Goal: Task Accomplishment & Management: Manage account settings

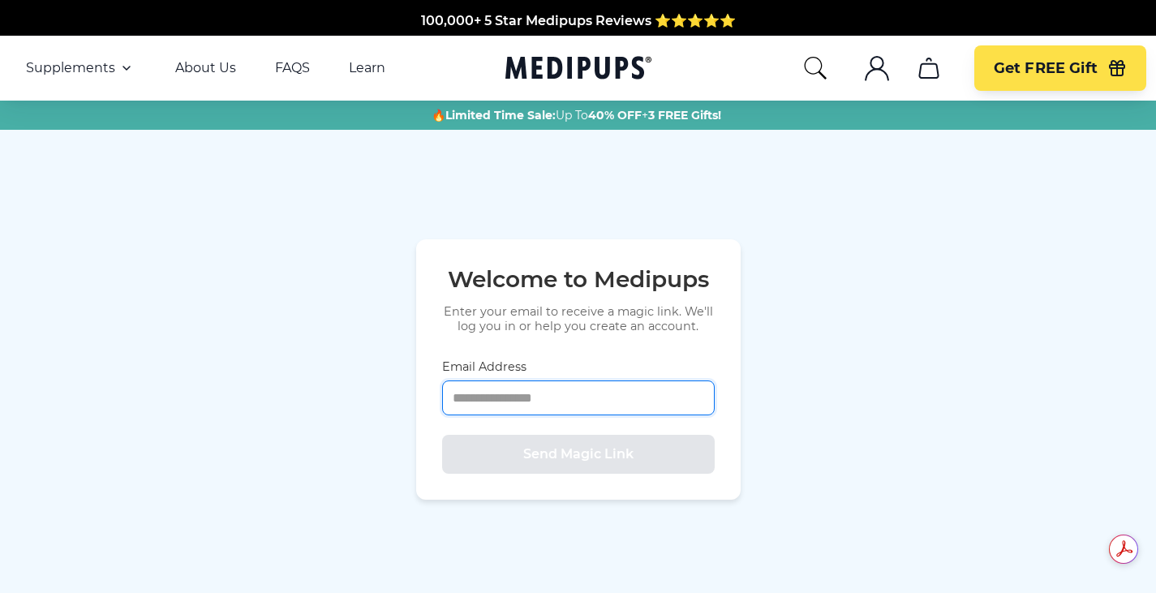
click at [557, 398] on input "Email Address" at bounding box center [578, 398] width 273 height 35
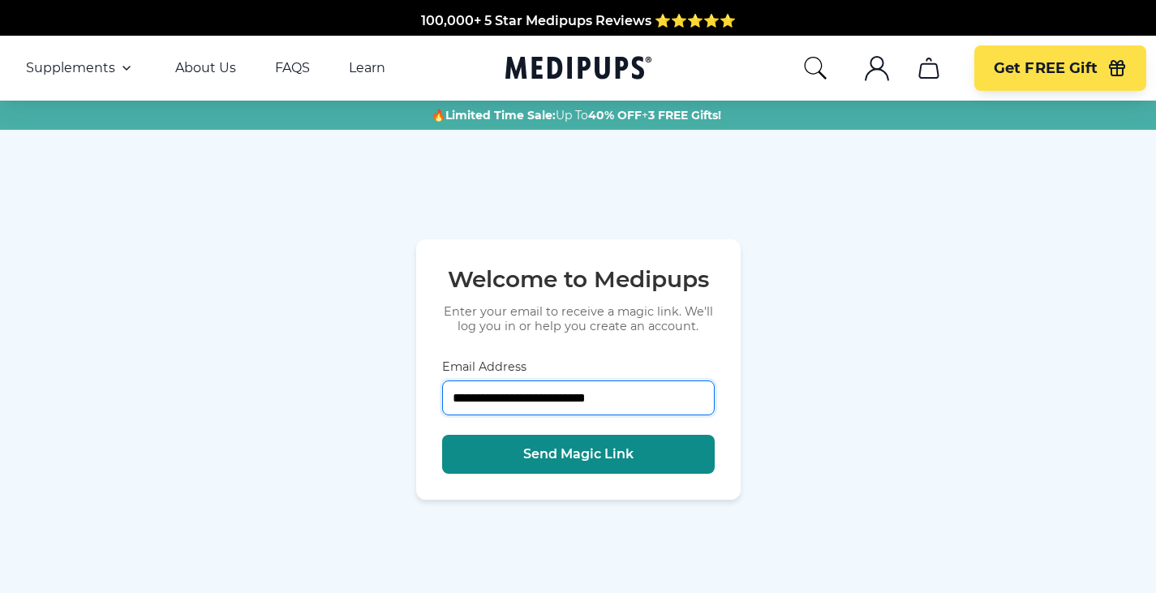
type input "**********"
click at [559, 458] on span "Send Magic Link" at bounding box center [578, 454] width 110 height 16
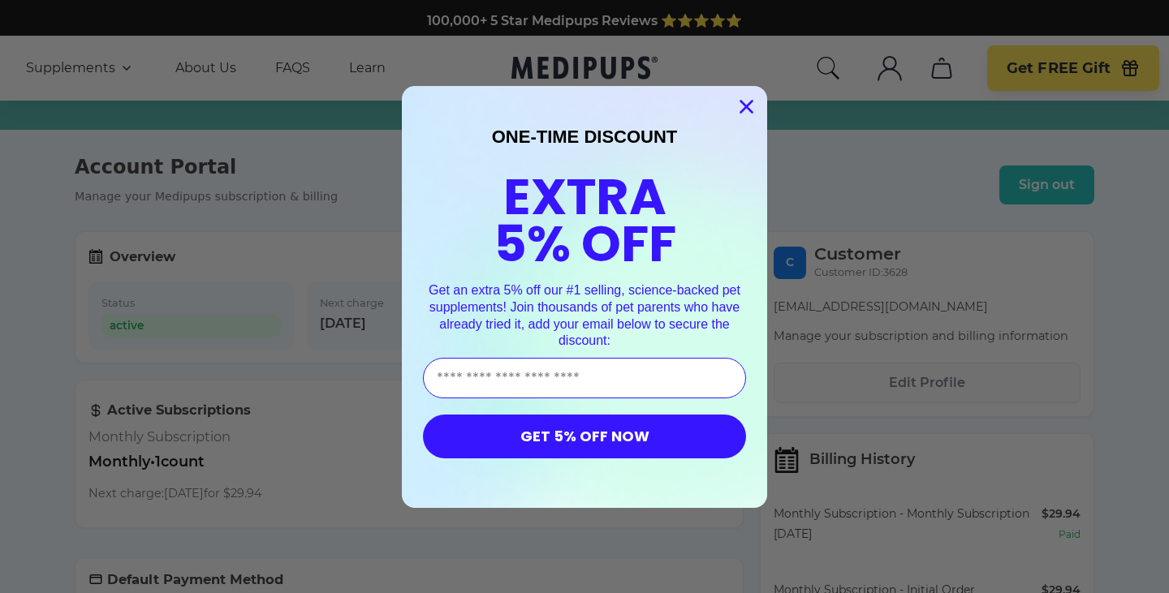
click at [742, 105] on icon "Close dialog" at bounding box center [746, 106] width 11 height 11
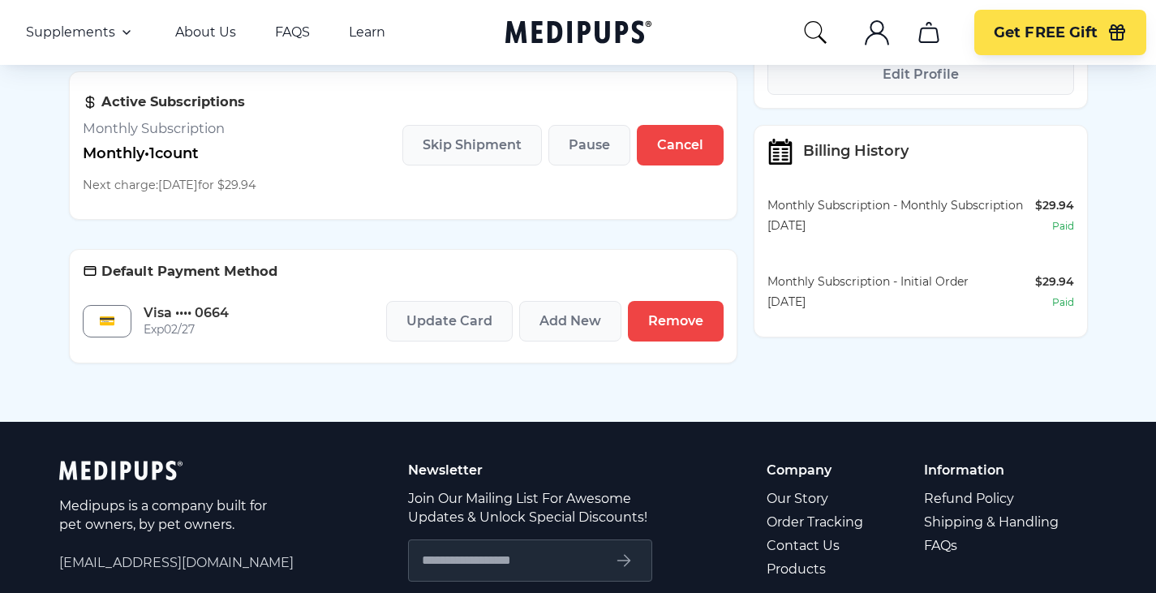
scroll to position [309, 0]
click at [663, 321] on span "Remove" at bounding box center [675, 320] width 55 height 16
click at [659, 321] on span "Remove" at bounding box center [675, 320] width 55 height 16
click at [683, 146] on span "Cancel" at bounding box center [680, 144] width 46 height 16
click at [674, 144] on span "Cancel" at bounding box center [680, 144] width 46 height 16
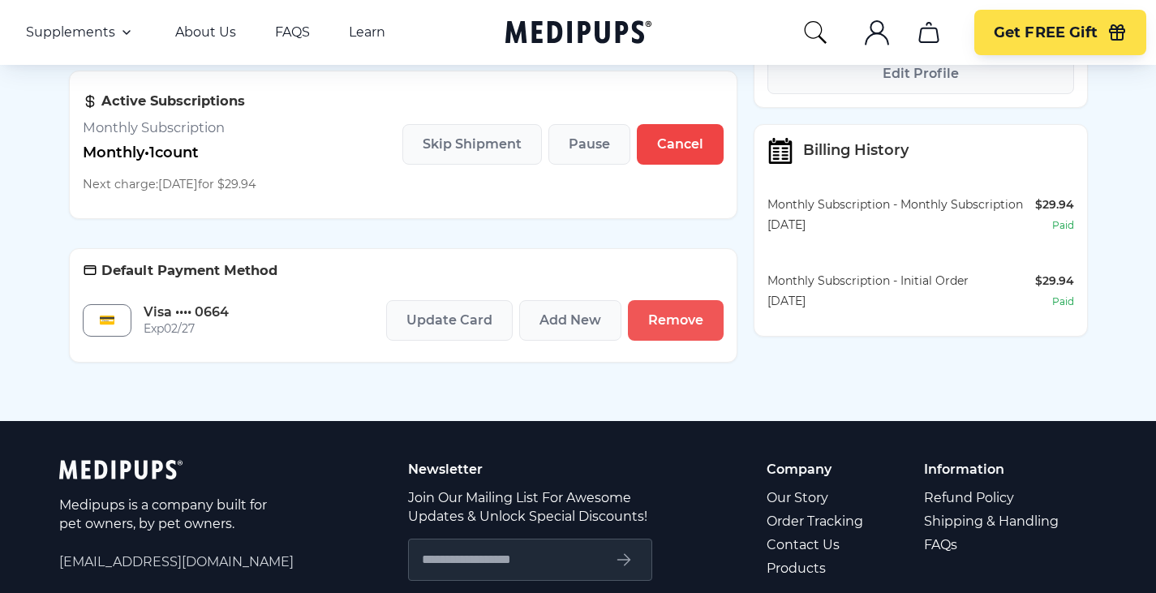
click at [685, 321] on span "Remove" at bounding box center [675, 320] width 55 height 16
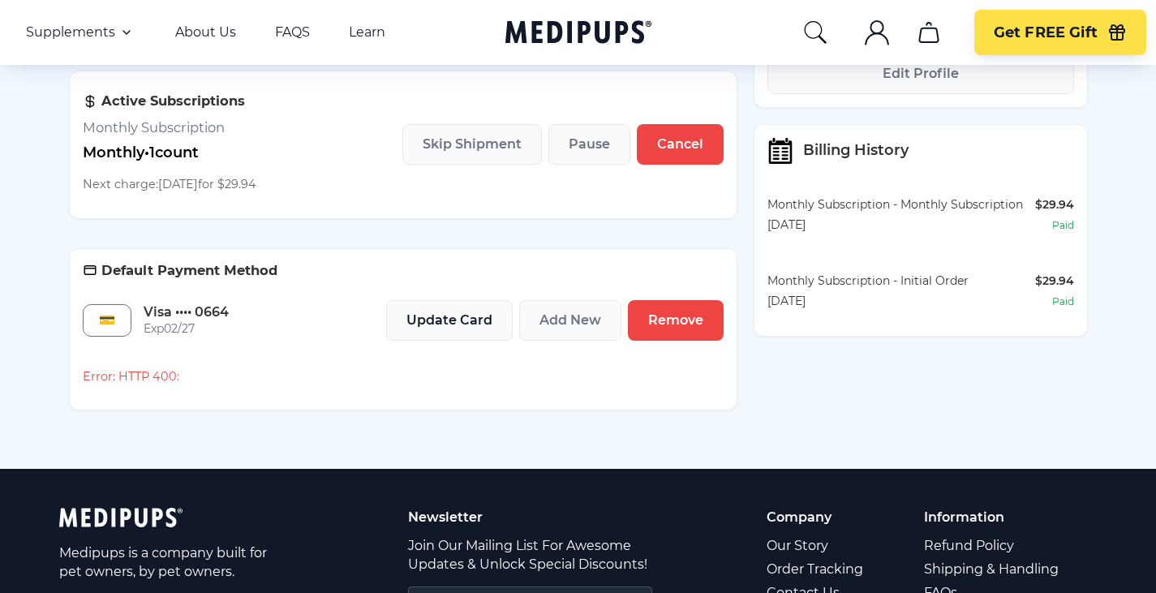
click at [451, 320] on span "Update Card" at bounding box center [450, 320] width 86 height 16
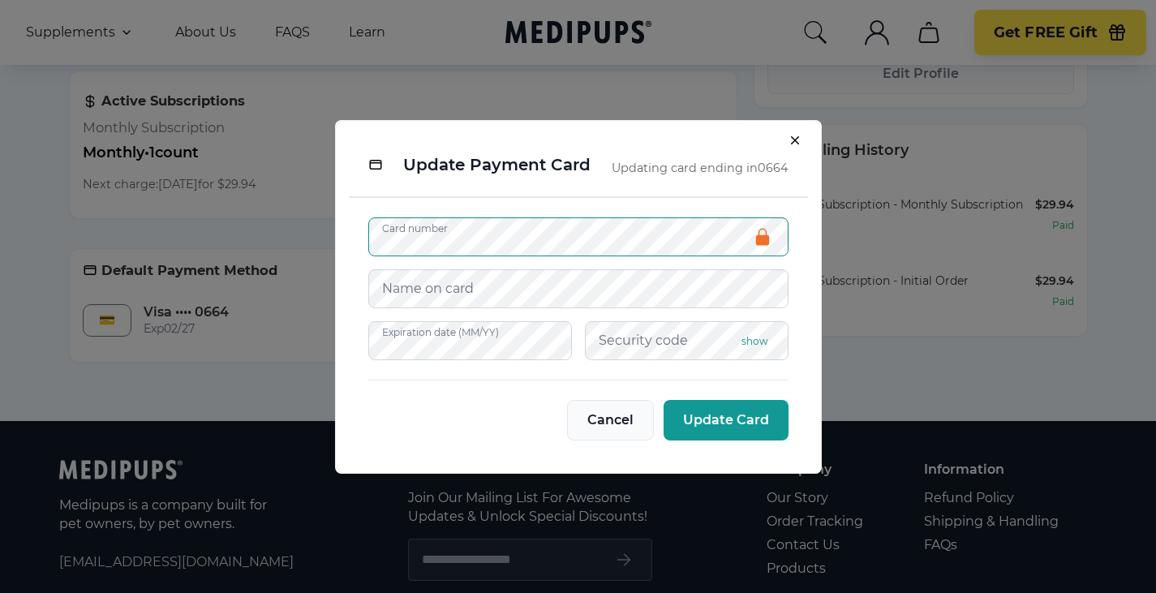
click at [613, 425] on span "Cancel" at bounding box center [611, 420] width 46 height 16
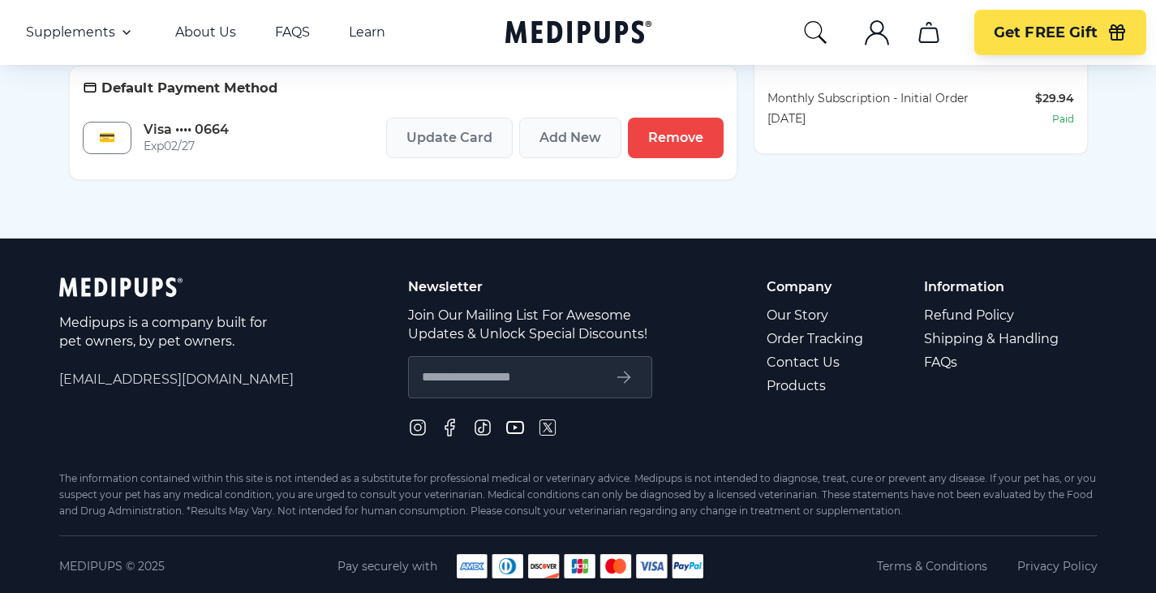
scroll to position [500, 0]
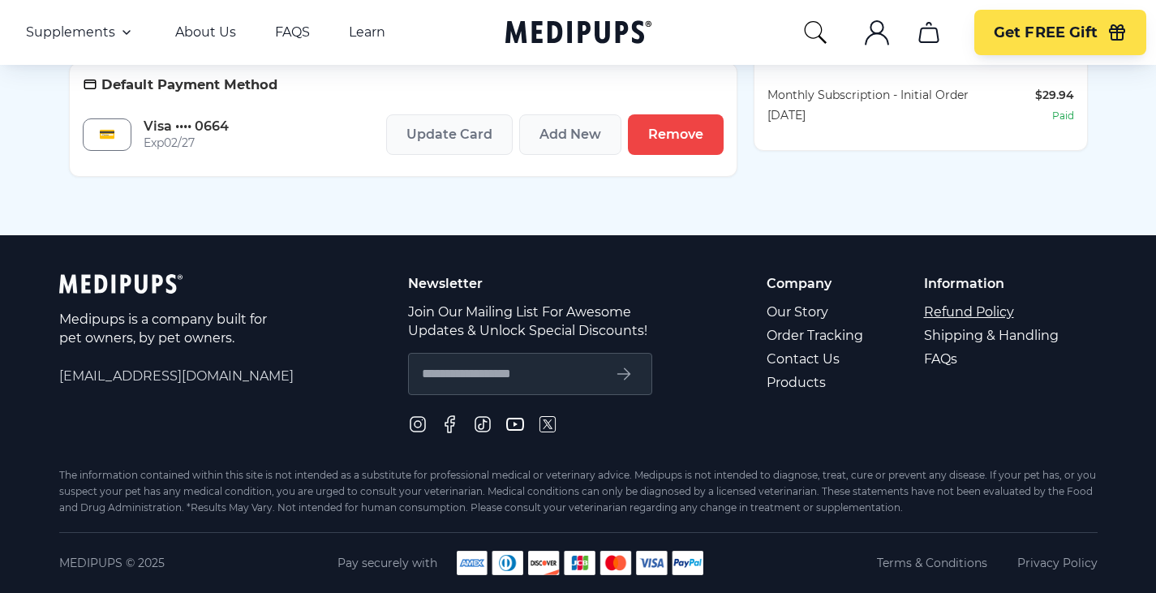
click at [962, 309] on link "Refund Policy" at bounding box center [992, 312] width 137 height 24
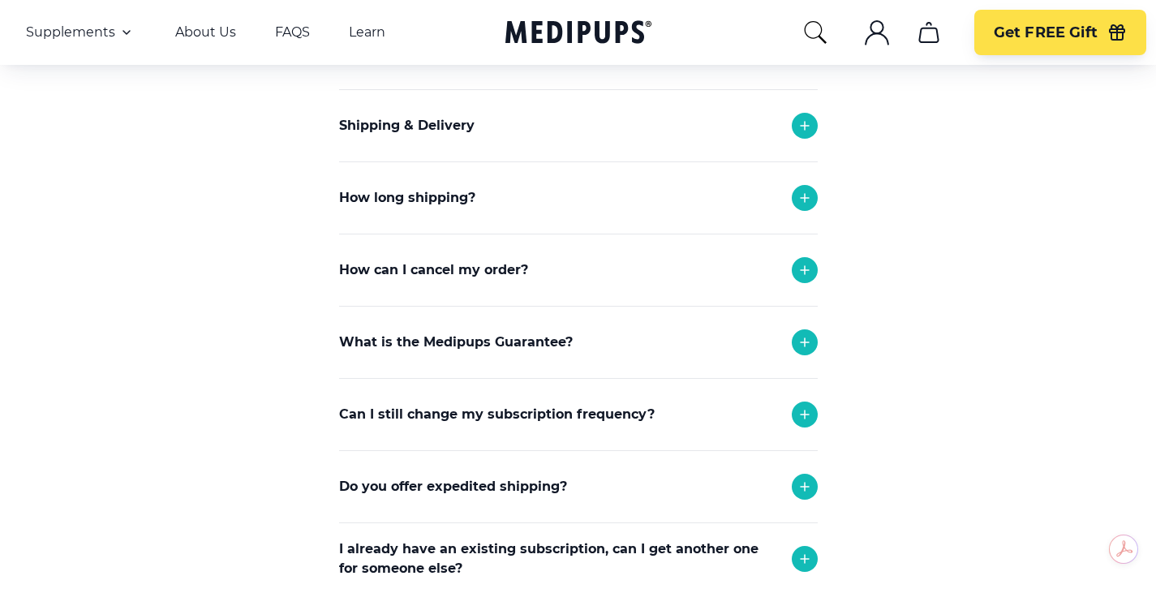
scroll to position [710, 0]
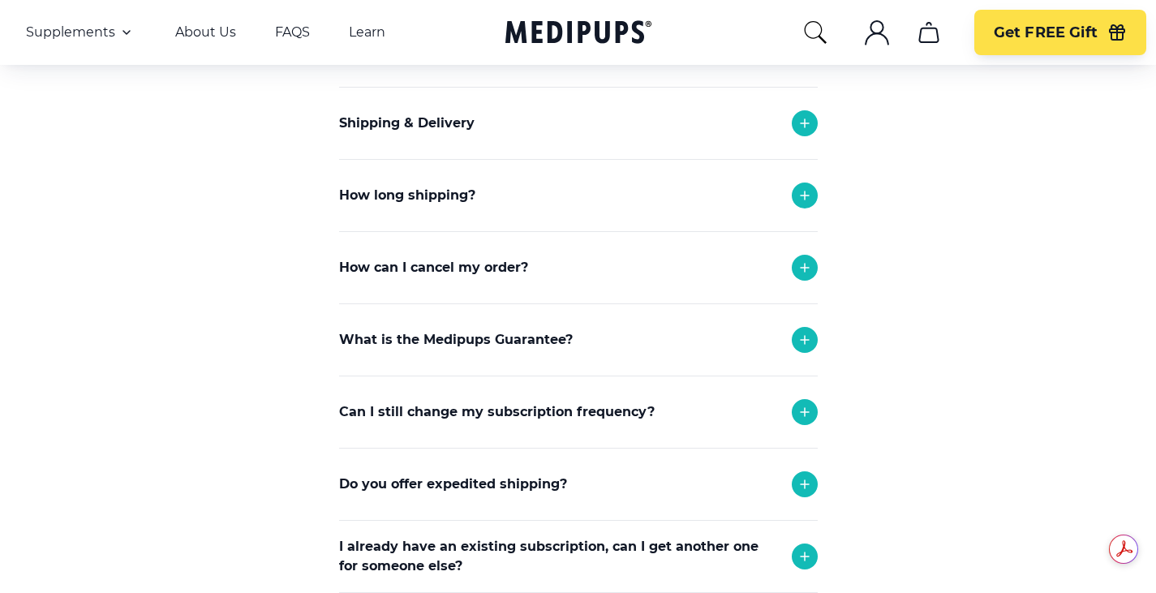
click at [810, 268] on icon at bounding box center [804, 267] width 19 height 19
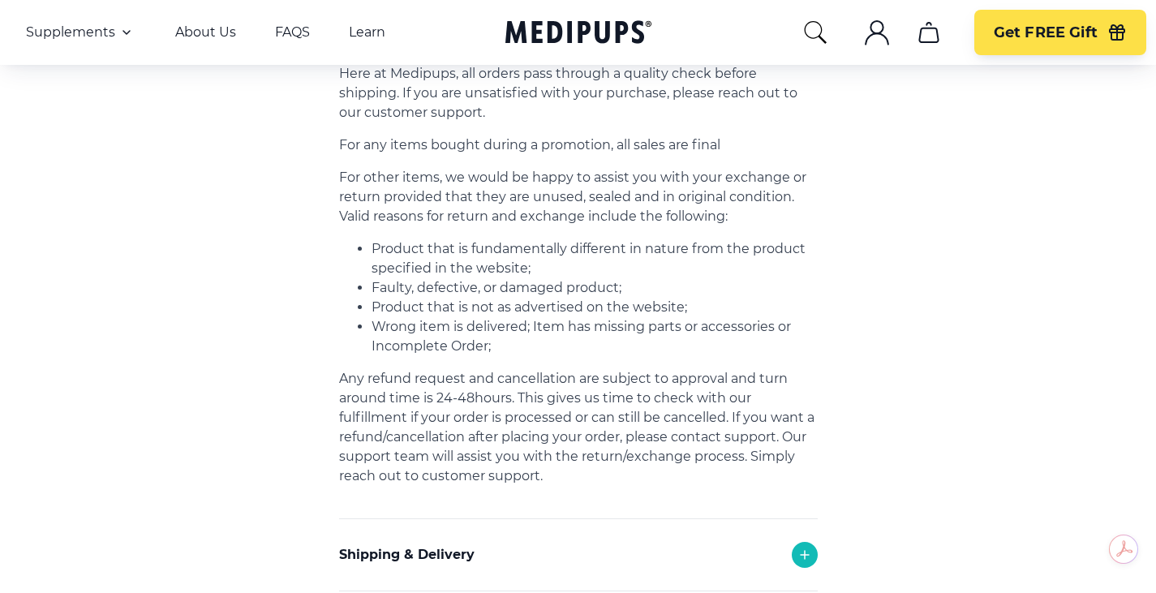
scroll to position [0, 0]
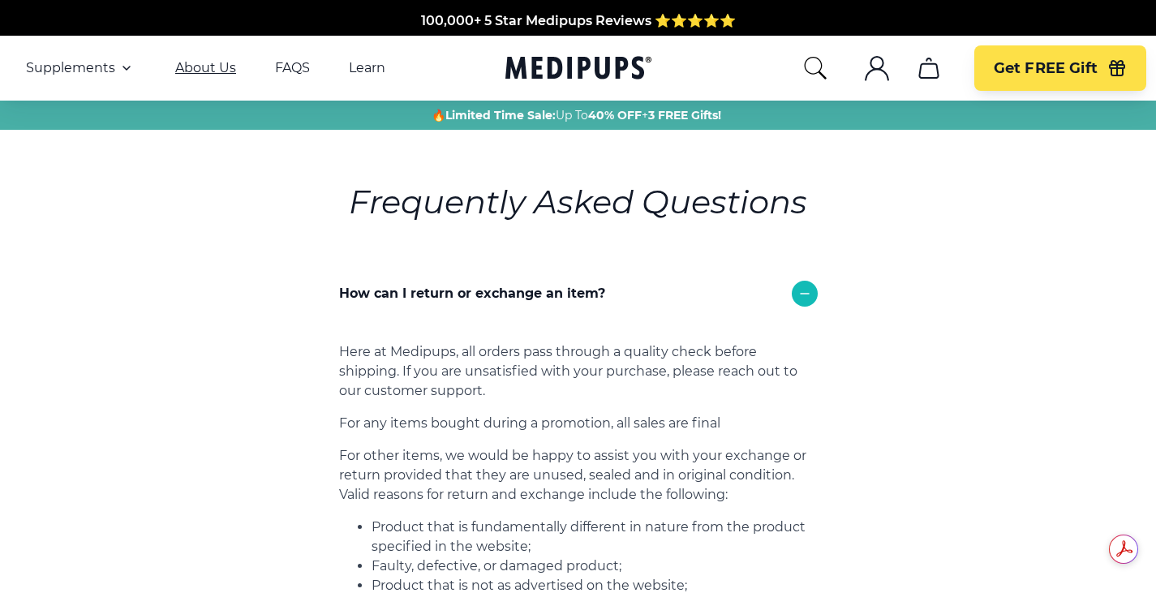
click at [200, 66] on link "About Us" at bounding box center [205, 68] width 61 height 16
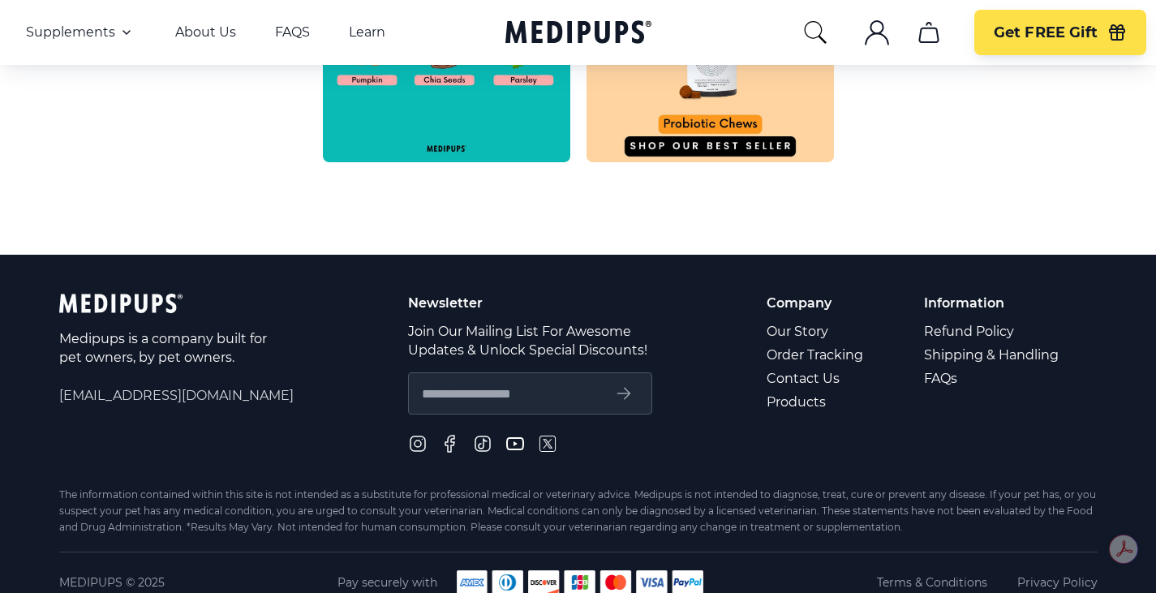
scroll to position [910, 0]
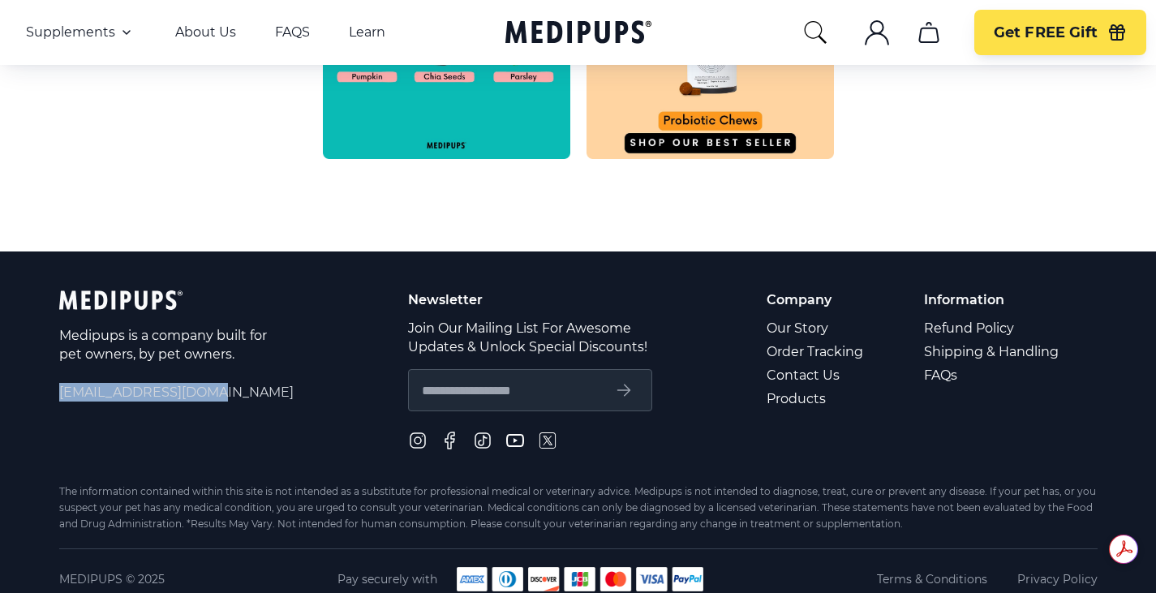
drag, startPoint x: 230, startPoint y: 387, endPoint x: 55, endPoint y: 379, distance: 175.5
click at [55, 379] on footer "Medipups is a company built for pet owners, by pet owners. support@medipups.com…" at bounding box center [578, 431] width 1156 height 358
click at [792, 373] on link "Contact Us" at bounding box center [816, 376] width 99 height 24
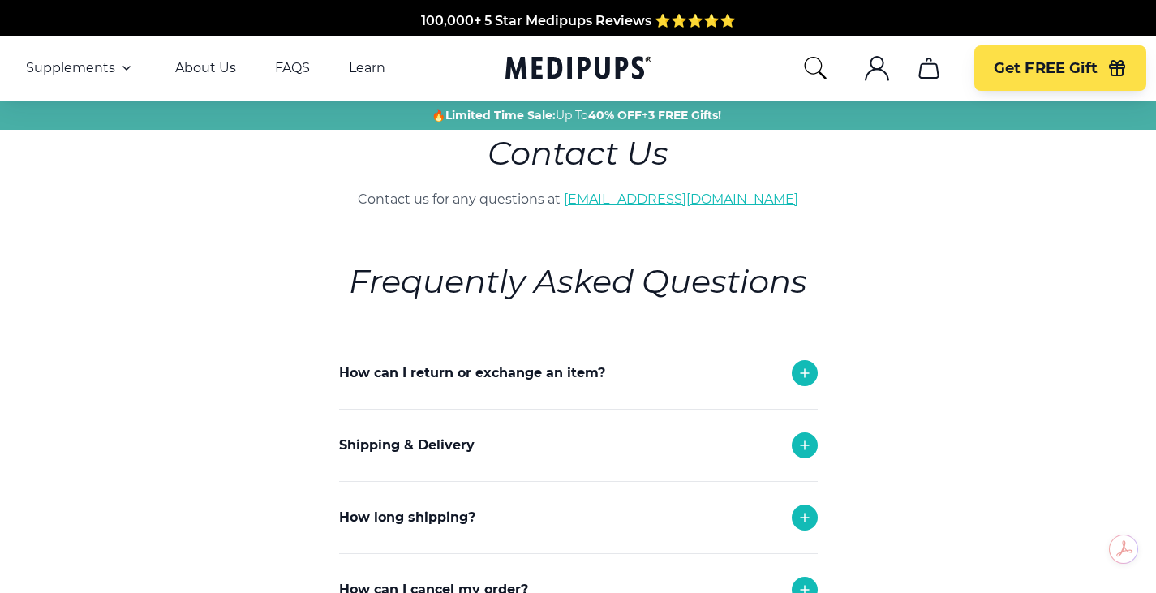
click at [692, 194] on link "[EMAIL_ADDRESS][DOMAIN_NAME]" at bounding box center [681, 199] width 235 height 15
click at [872, 76] on icon ".cls-1{fill:none;stroke:currentColor;stroke-miterlimit:10;stroke-width:1.5px;}" at bounding box center [877, 68] width 26 height 26
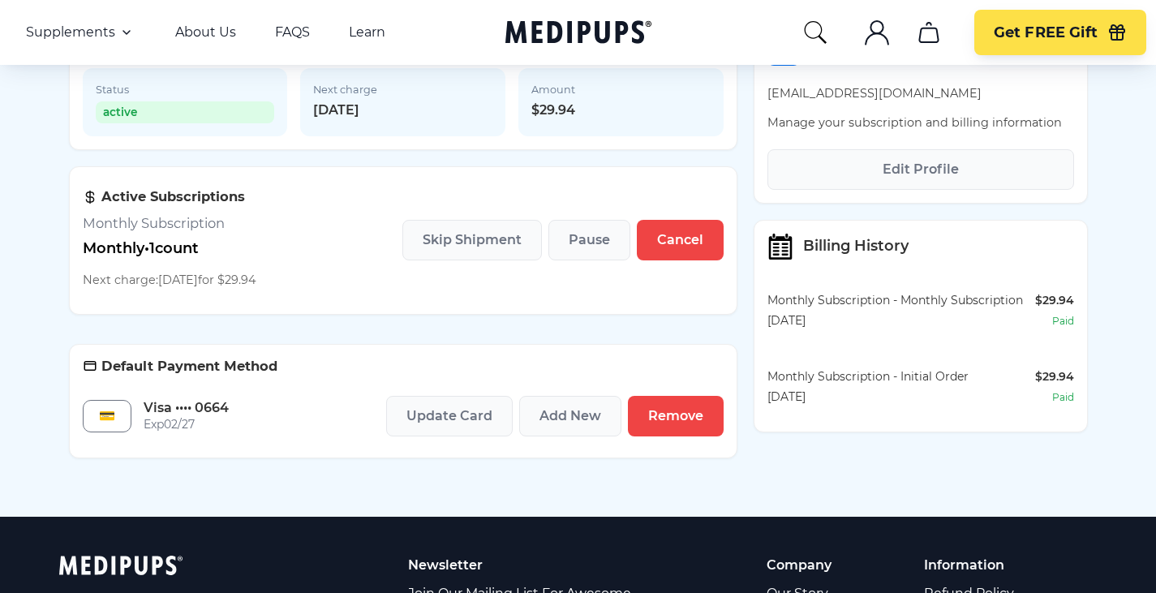
scroll to position [214, 0]
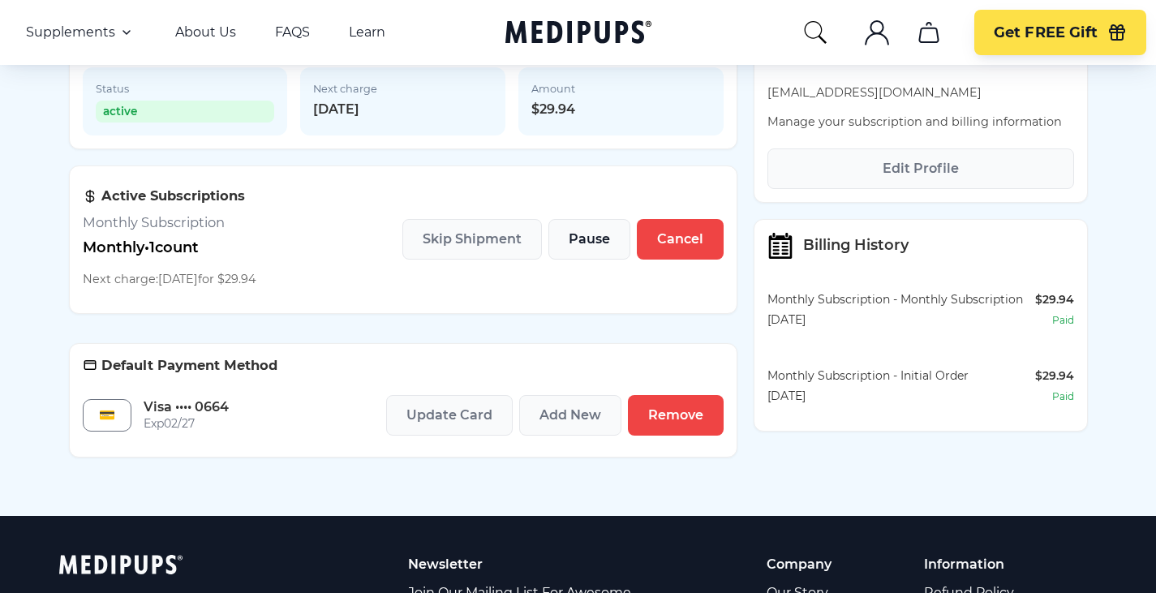
click at [590, 247] on span "Pause" at bounding box center [589, 239] width 41 height 16
click at [669, 246] on span "Cancel" at bounding box center [680, 239] width 46 height 16
click at [678, 420] on span "Remove" at bounding box center [675, 415] width 55 height 16
click at [687, 429] on button "Remove" at bounding box center [676, 415] width 96 height 41
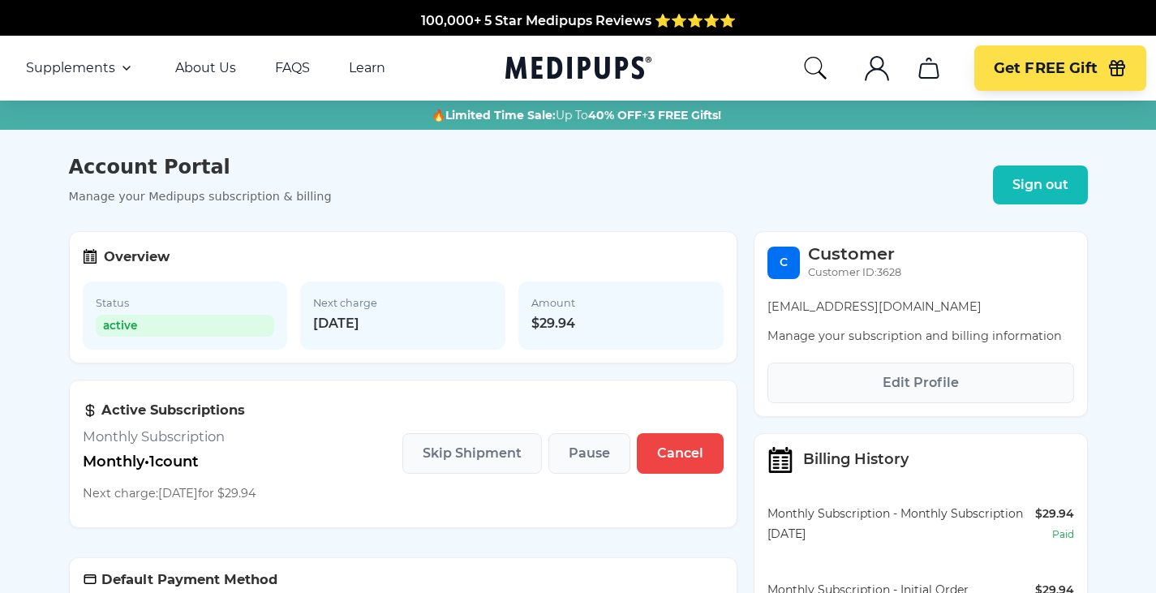
scroll to position [157, 0]
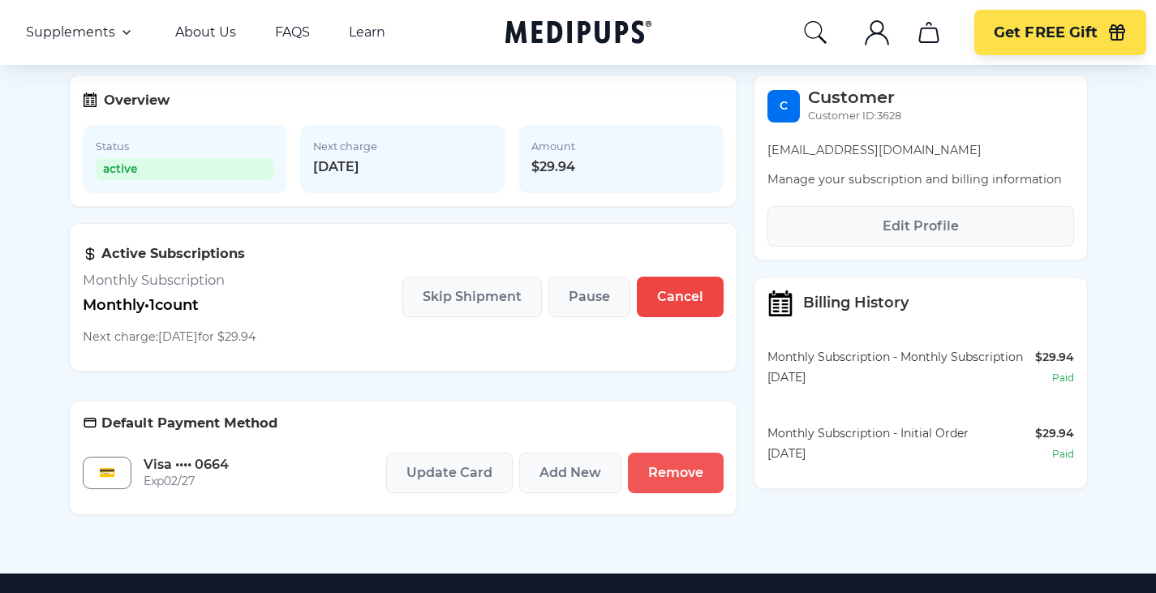
drag, startPoint x: 0, startPoint y: 0, endPoint x: 673, endPoint y: 480, distance: 826.2
click at [673, 480] on span "Remove" at bounding box center [675, 473] width 55 height 16
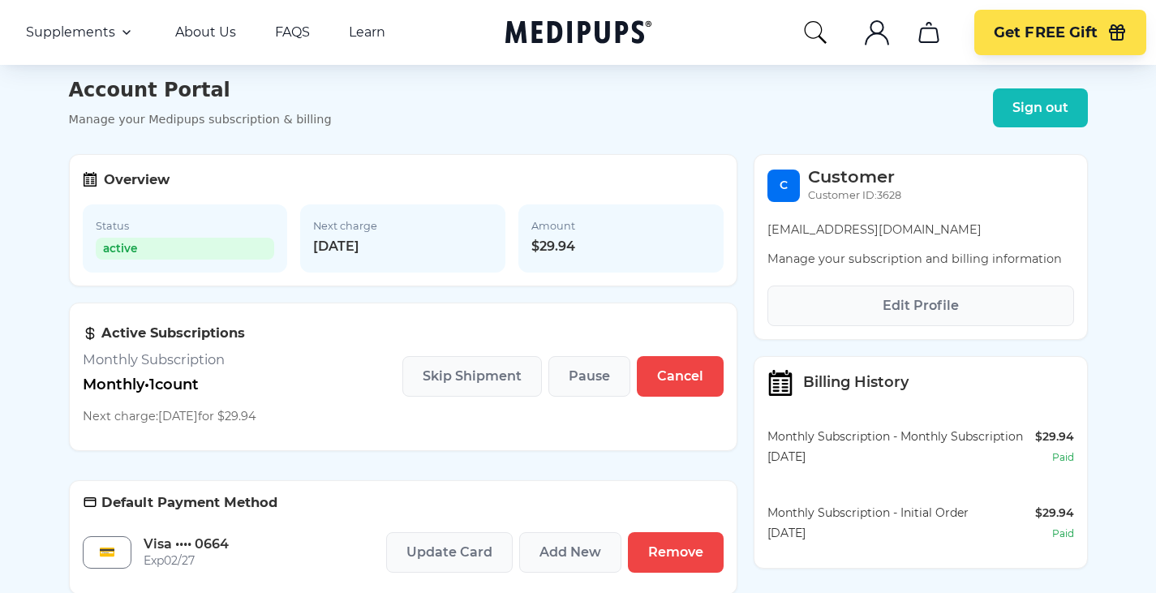
scroll to position [0, 0]
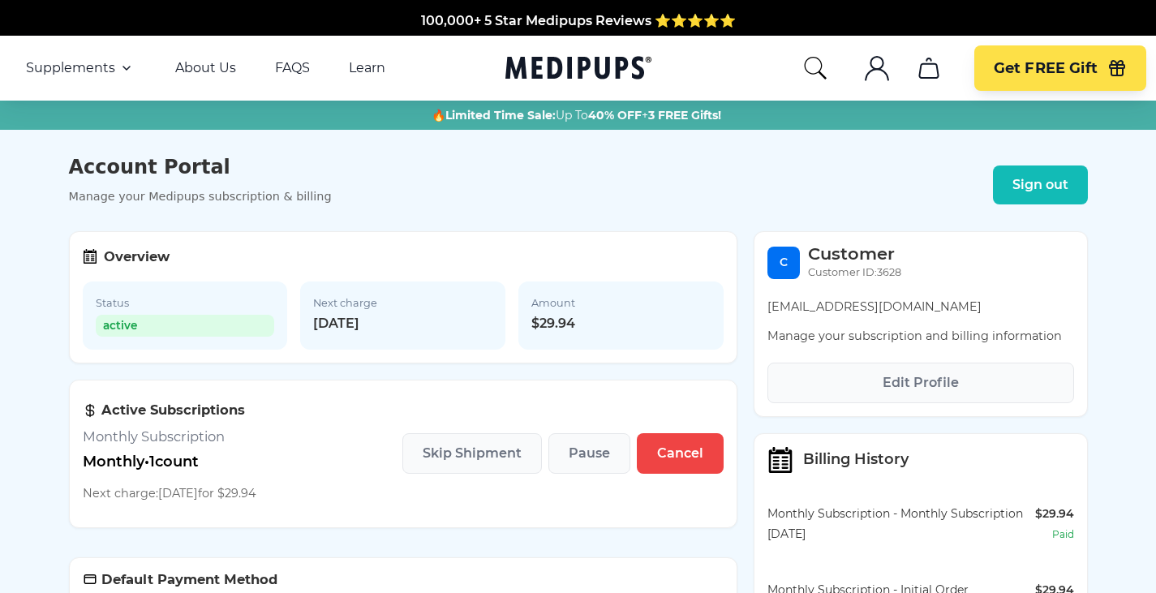
click at [152, 343] on div "Status active" at bounding box center [185, 316] width 205 height 68
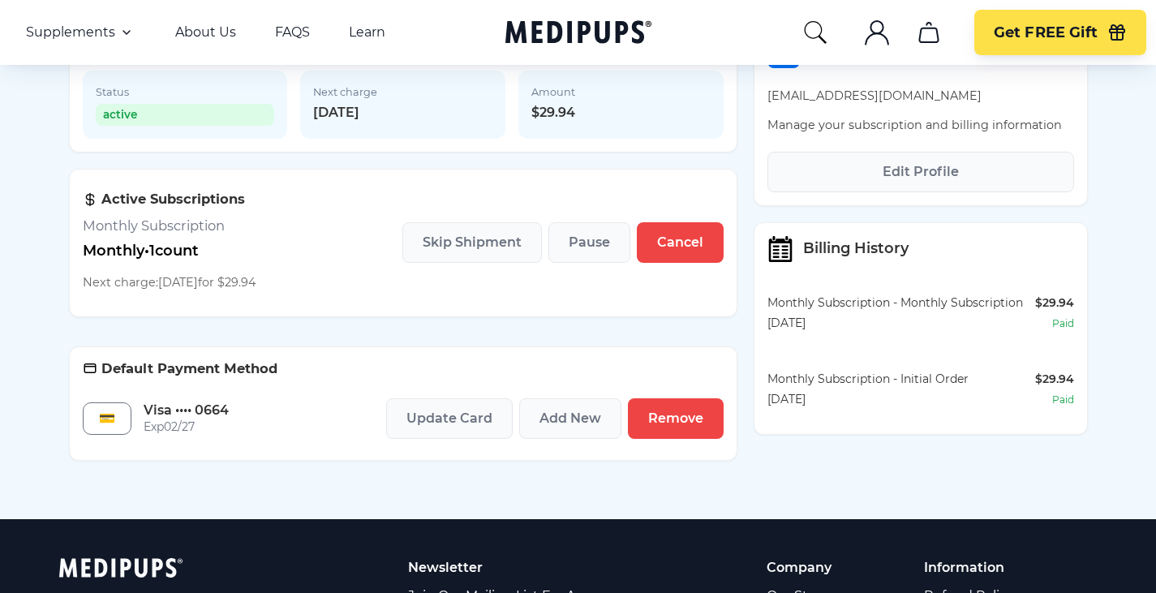
scroll to position [212, 0]
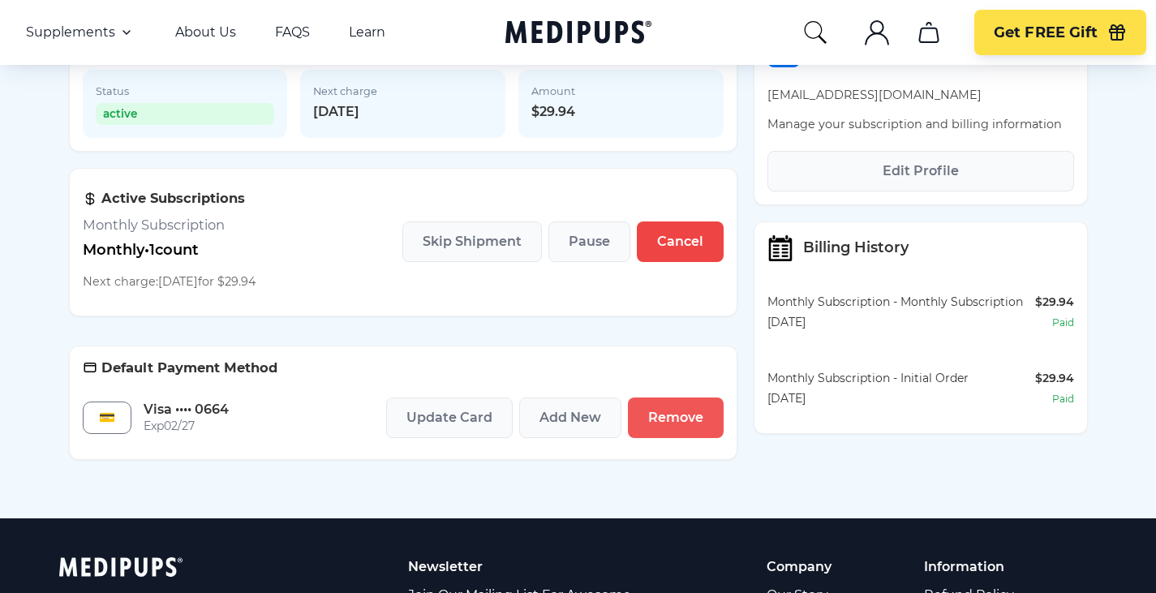
click at [665, 415] on span "Remove" at bounding box center [675, 418] width 55 height 16
click at [682, 424] on span "Remove" at bounding box center [675, 418] width 55 height 16
click at [1066, 331] on div "paid" at bounding box center [1063, 322] width 22 height 17
click at [924, 177] on span "Edit Profile" at bounding box center [921, 171] width 76 height 16
click at [678, 261] on button "Cancel" at bounding box center [680, 242] width 87 height 41
